Goal: Information Seeking & Learning: Learn about a topic

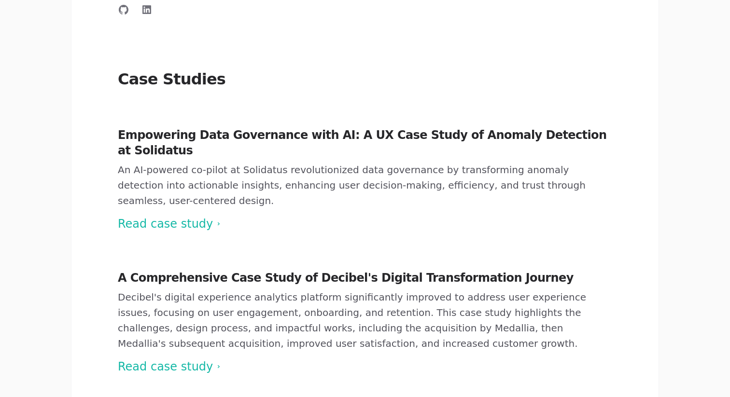
scroll to position [294, 0]
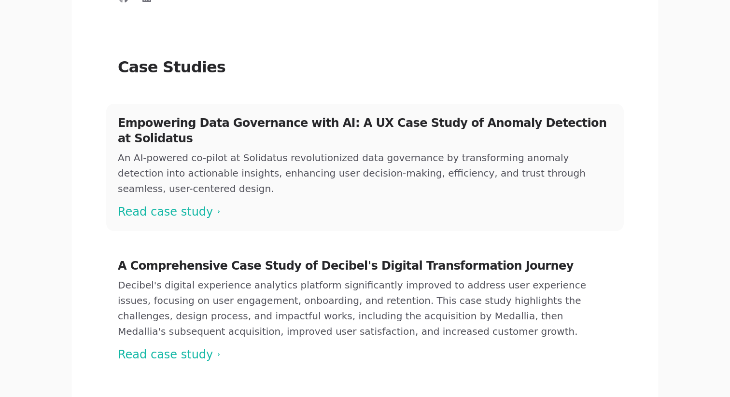
click at [178, 165] on span at bounding box center [365, 167] width 518 height 127
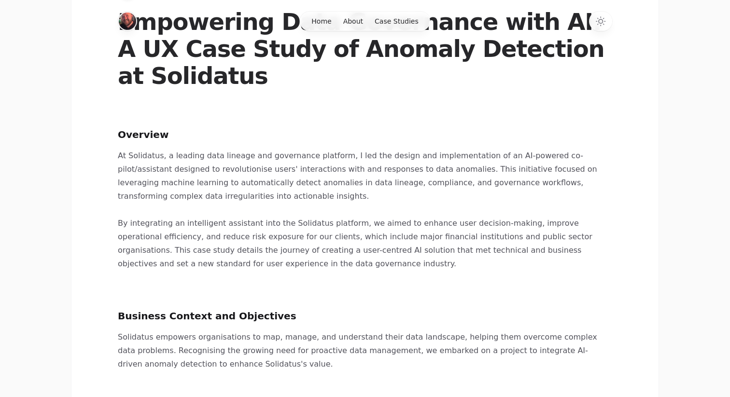
scroll to position [88, 0]
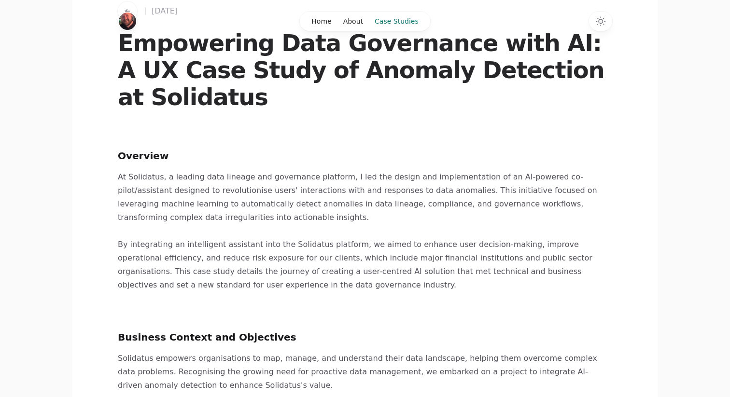
click at [388, 18] on link "Case Studies" at bounding box center [397, 21] width 56 height 19
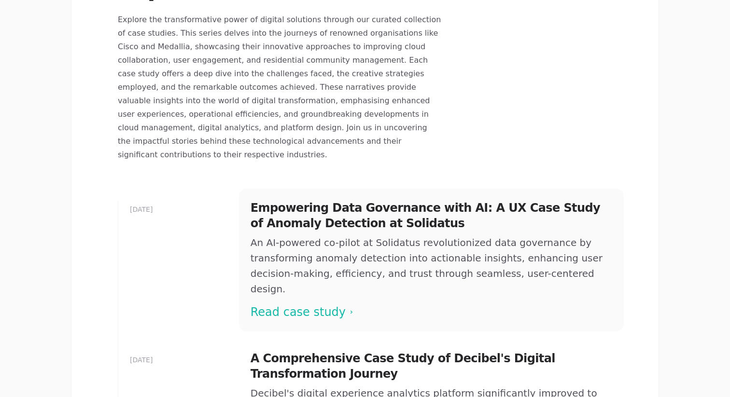
scroll to position [173, 0]
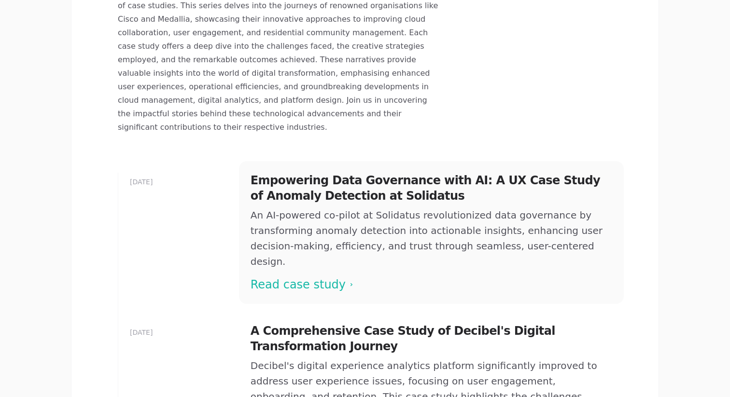
click at [304, 227] on span at bounding box center [431, 232] width 385 height 143
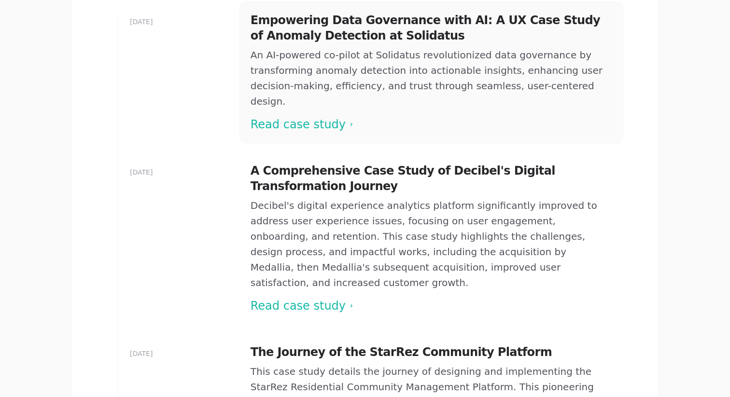
scroll to position [369, 0]
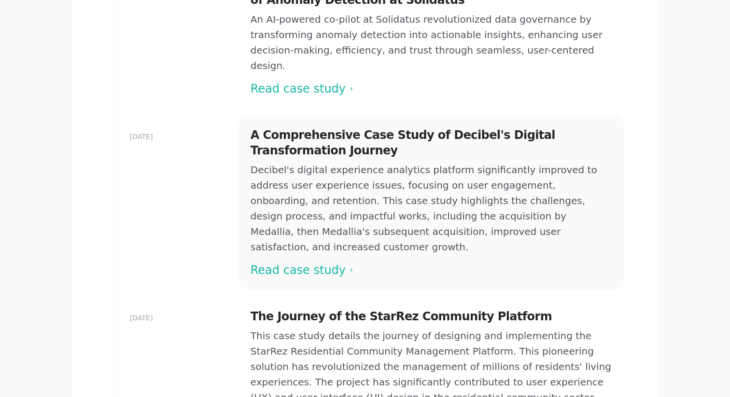
click at [298, 202] on span at bounding box center [431, 203] width 385 height 174
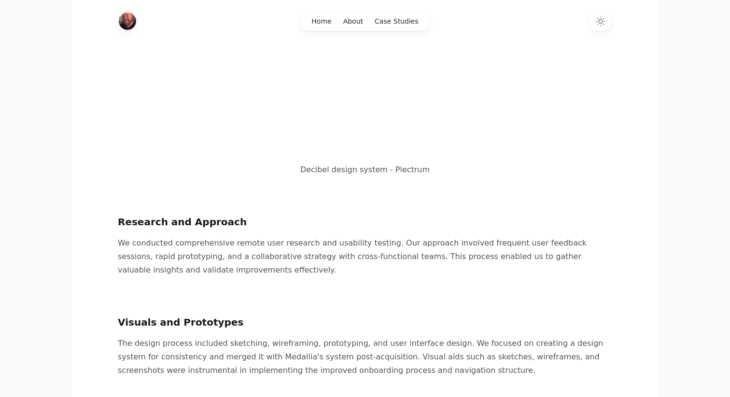
scroll to position [1059, 0]
